Goal: Information Seeking & Learning: Learn about a topic

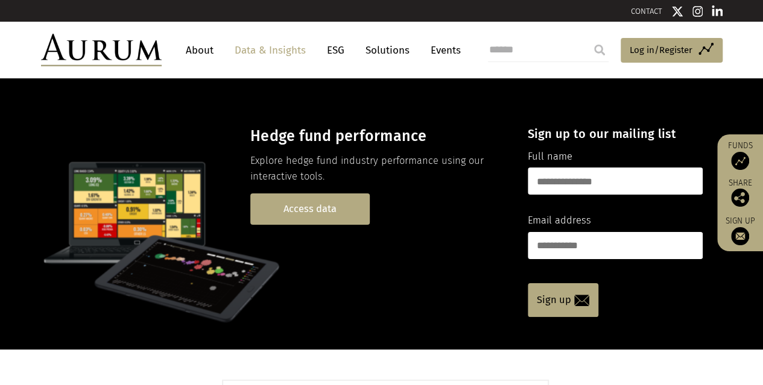
click at [317, 207] on link "Access data" at bounding box center [309, 209] width 119 height 31
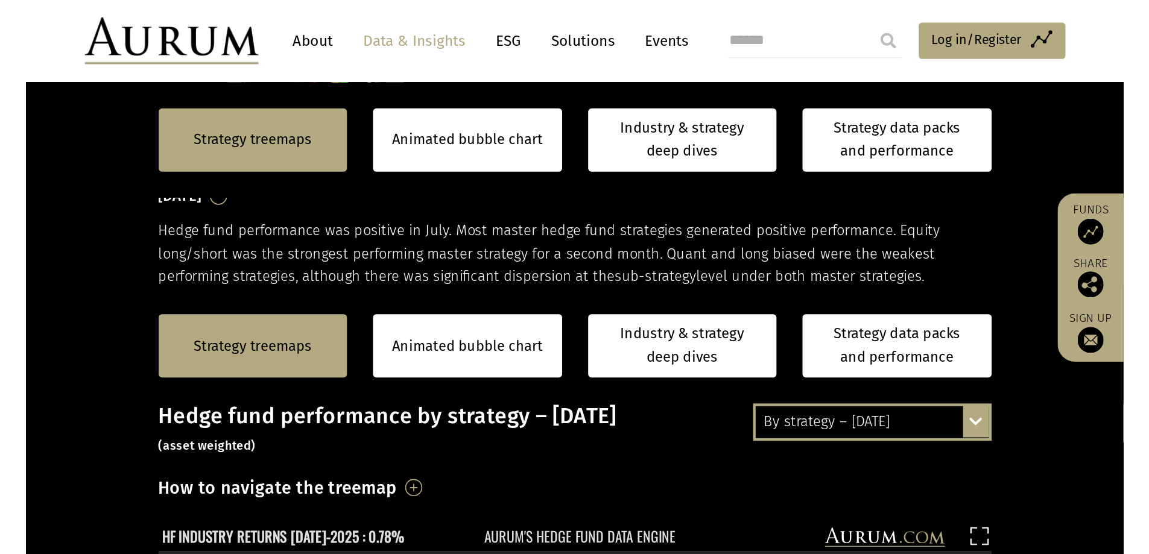
scroll to position [362, 0]
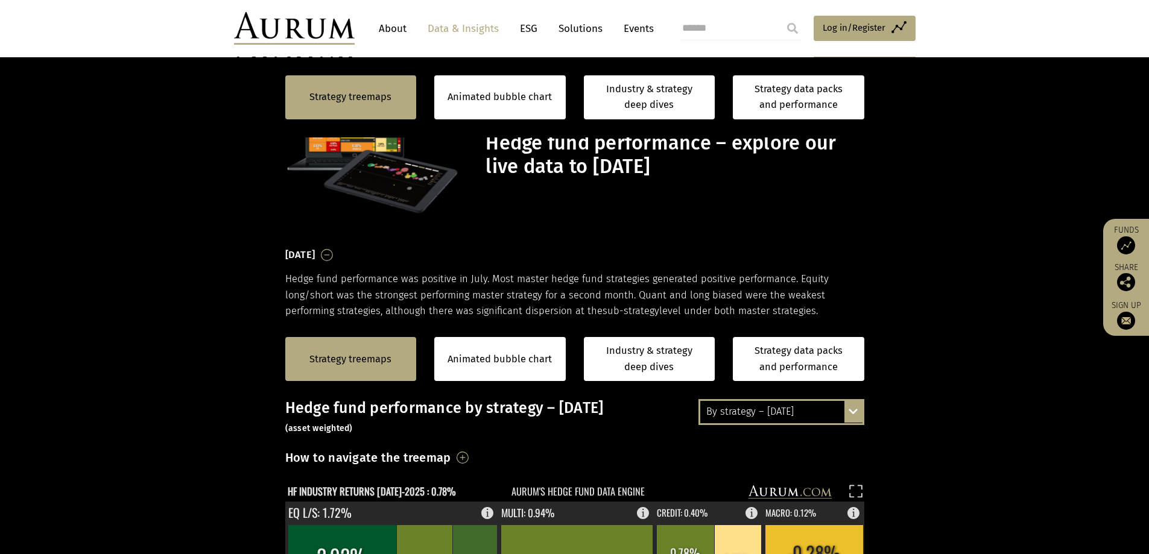
scroll to position [362, 0]
